Goal: Task Accomplishment & Management: Complete application form

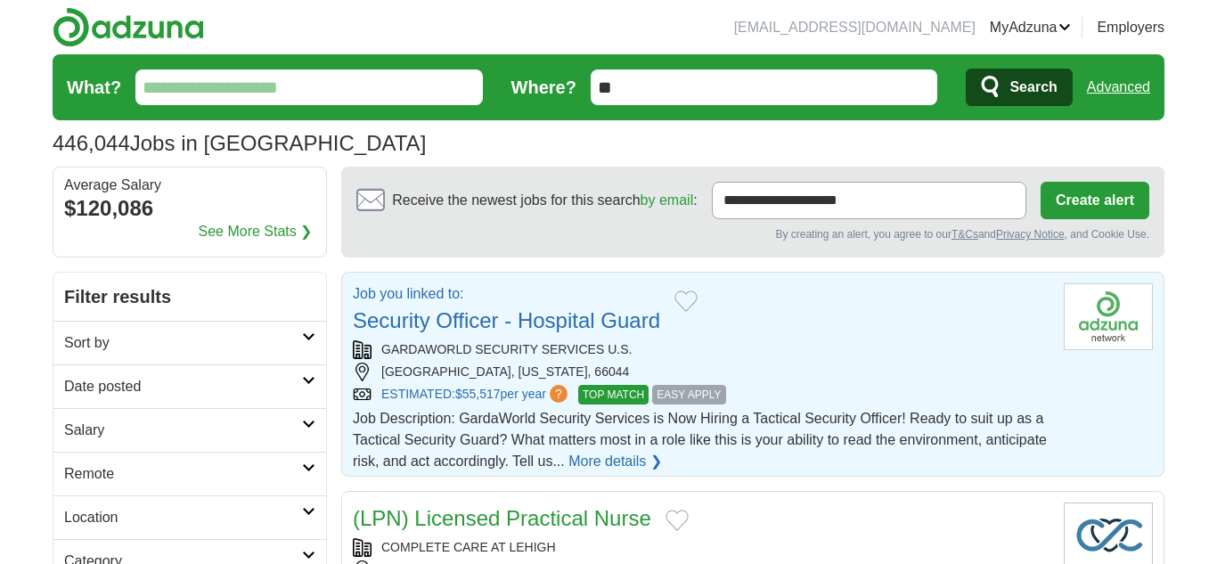
click at [701, 390] on span "EASY APPLY" at bounding box center [688, 395] width 73 height 20
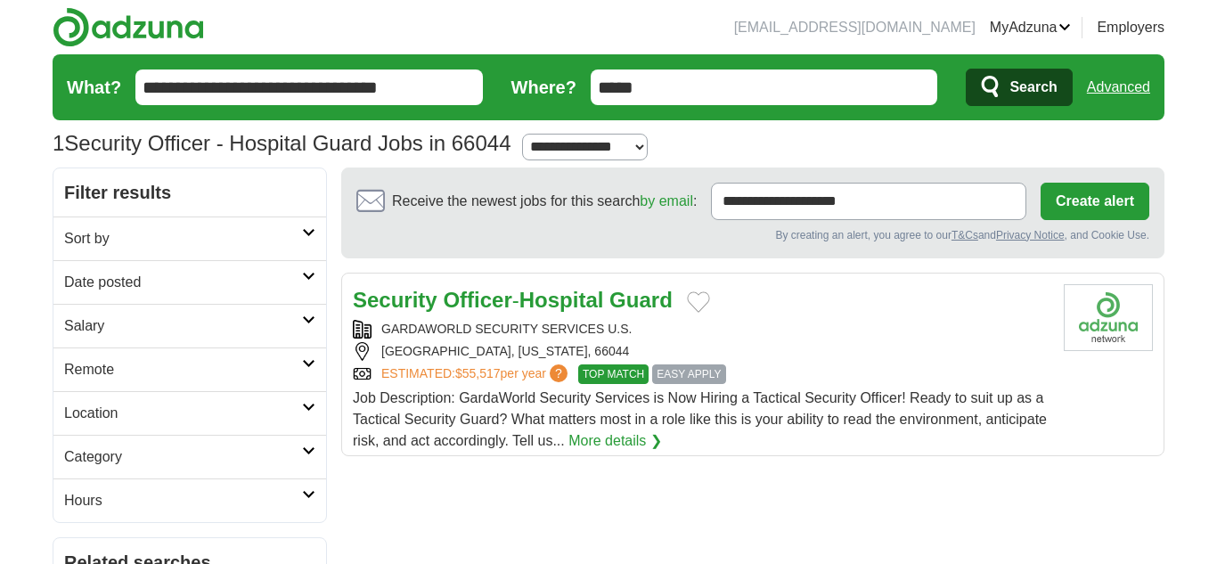
click at [415, 301] on strong "Security" at bounding box center [395, 300] width 85 height 24
